Goal: Transaction & Acquisition: Download file/media

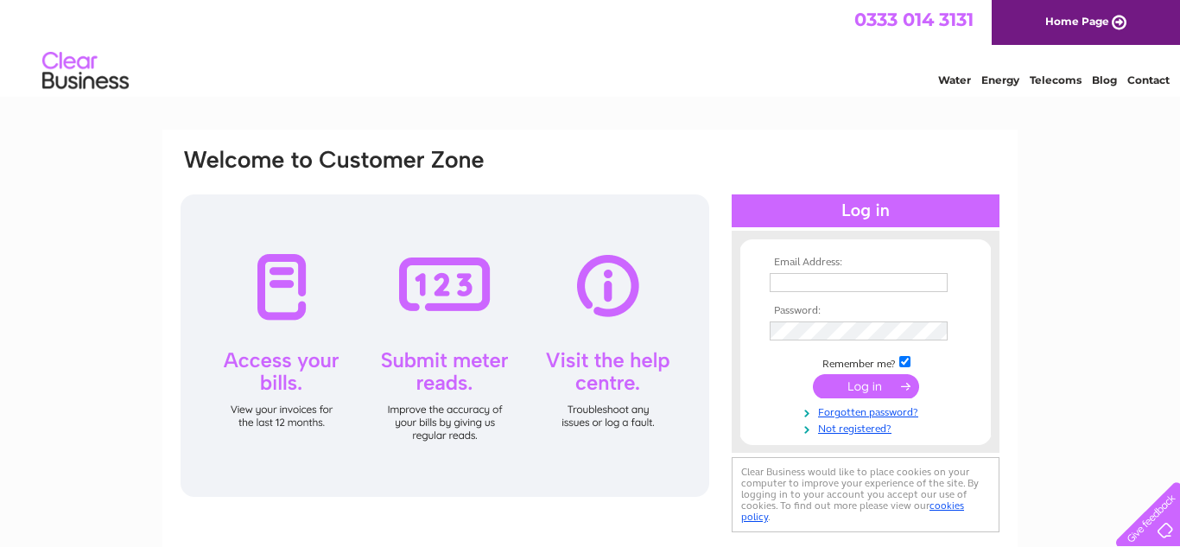
type input "e.l.morgan@hotmail.co.uk"
click at [860, 382] on input "submit" at bounding box center [866, 386] width 106 height 24
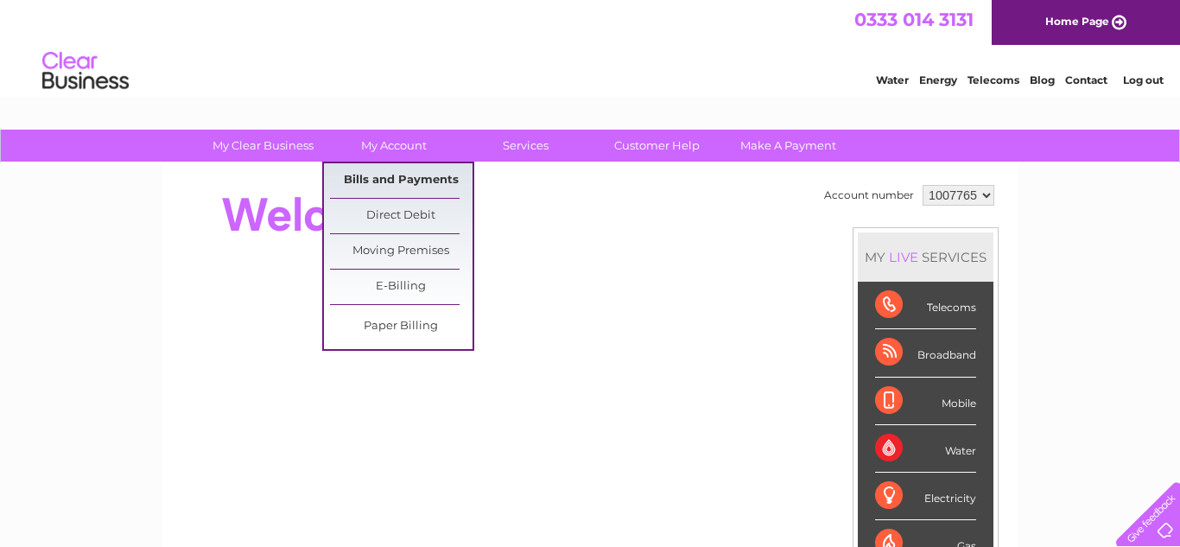
click at [403, 173] on link "Bills and Payments" at bounding box center [401, 180] width 143 height 35
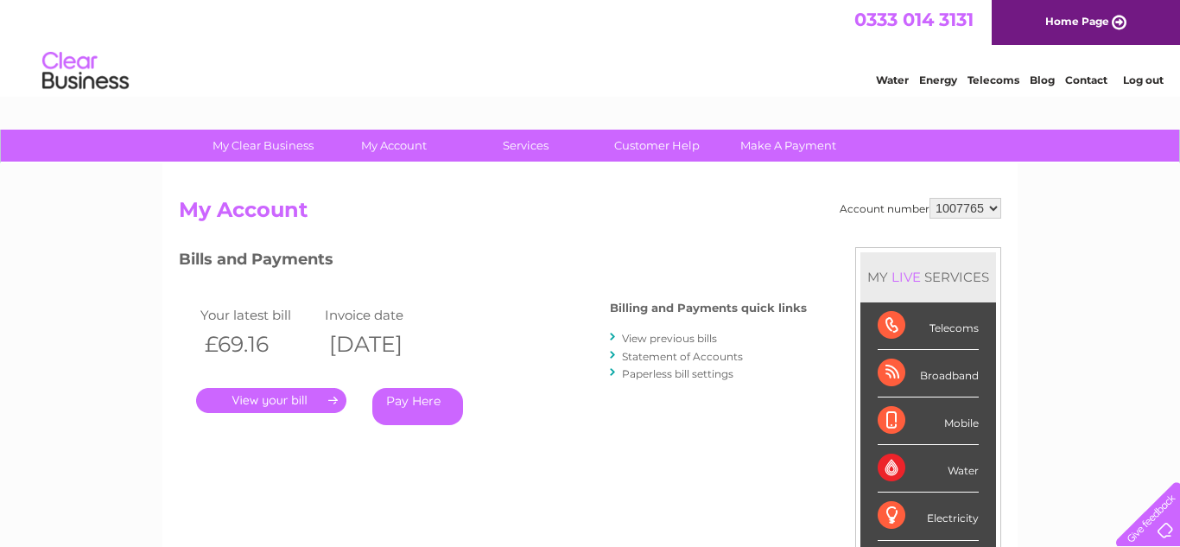
click at [285, 402] on link "." at bounding box center [271, 400] width 150 height 25
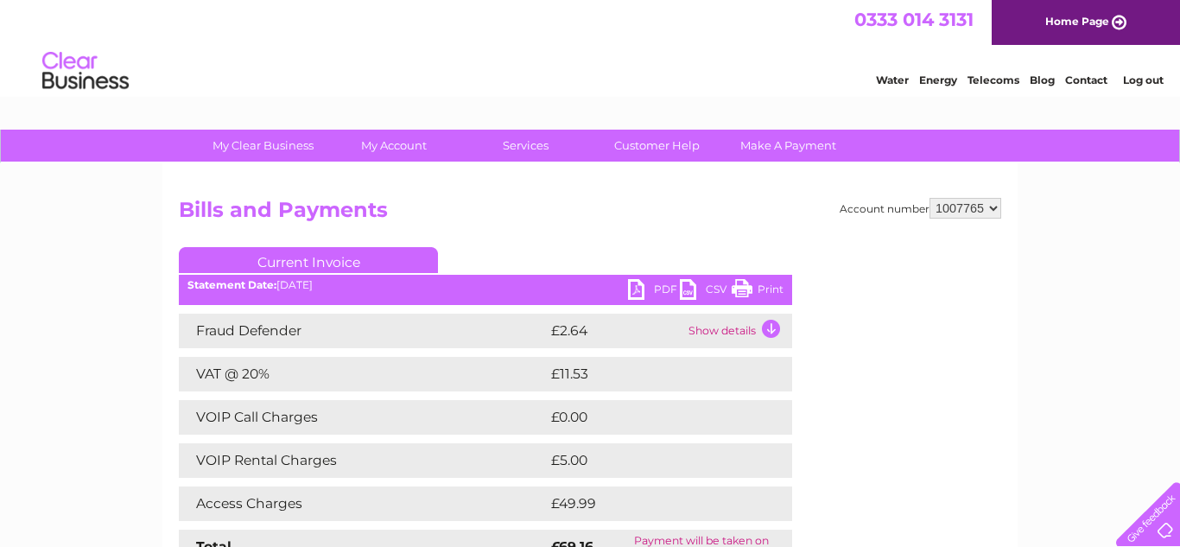
click at [636, 289] on link "PDF" at bounding box center [654, 291] width 52 height 25
click at [994, 207] on select "1007765 1007766" at bounding box center [965, 208] width 72 height 21
select select "1007766"
click at [934, 198] on select "1007765 1007766" at bounding box center [965, 208] width 72 height 21
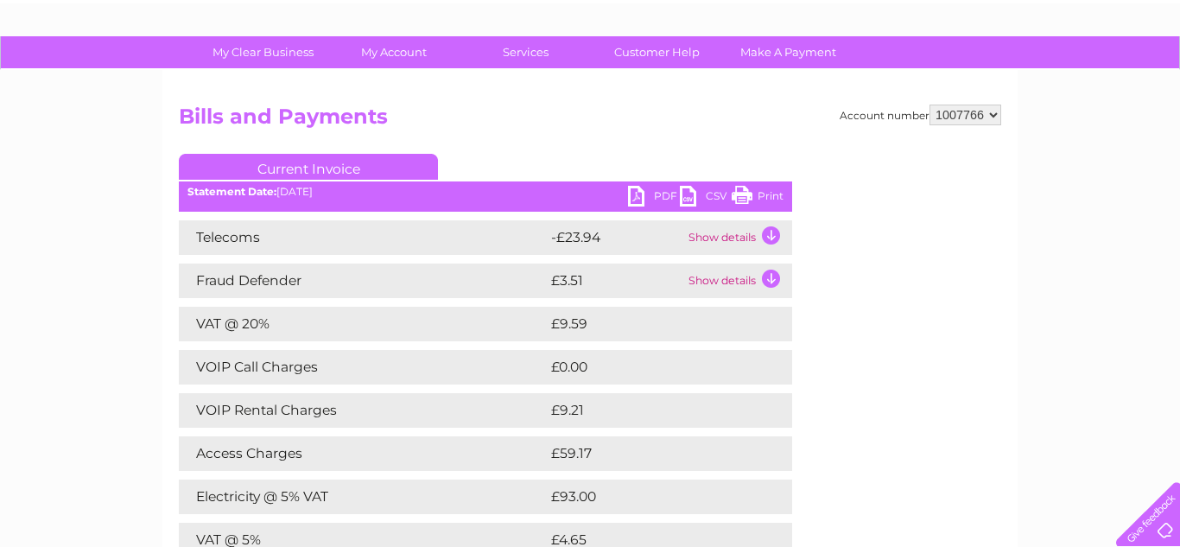
scroll to position [92, 0]
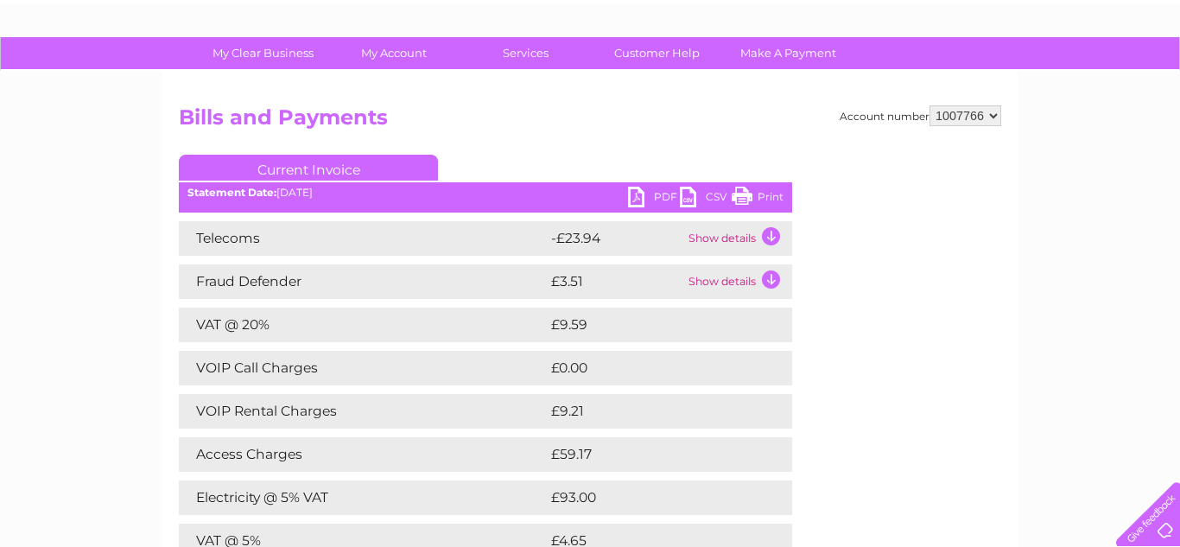
click at [635, 196] on link "PDF" at bounding box center [654, 199] width 52 height 25
